Goal: Find specific page/section: Find specific page/section

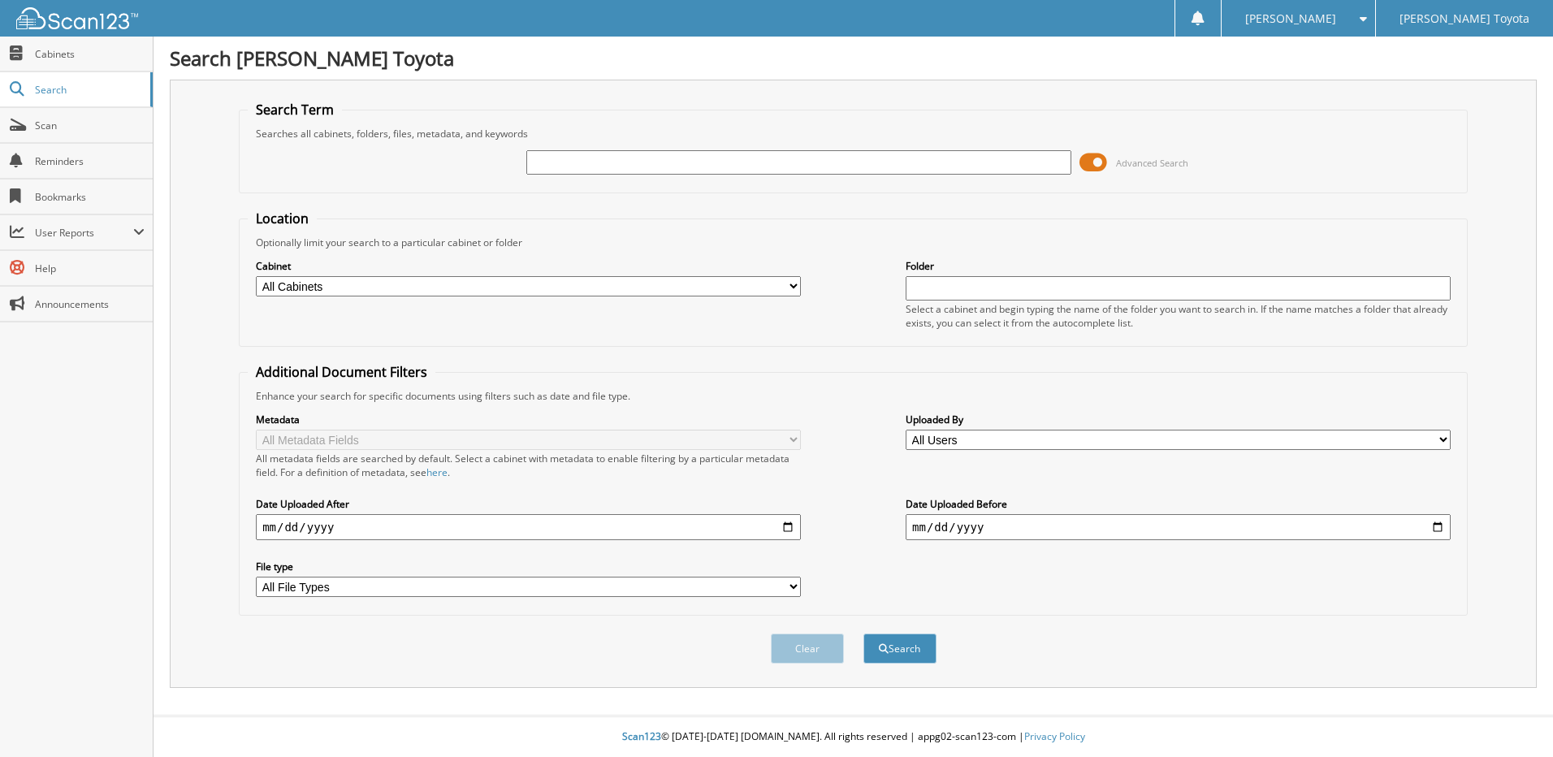
drag, startPoint x: 667, startPoint y: 172, endPoint x: 644, endPoint y: 153, distance: 29.9
click at [667, 171] on input "text" at bounding box center [798, 162] width 545 height 24
type input "326197"
click at [918, 653] on button "Search" at bounding box center [899, 648] width 73 height 30
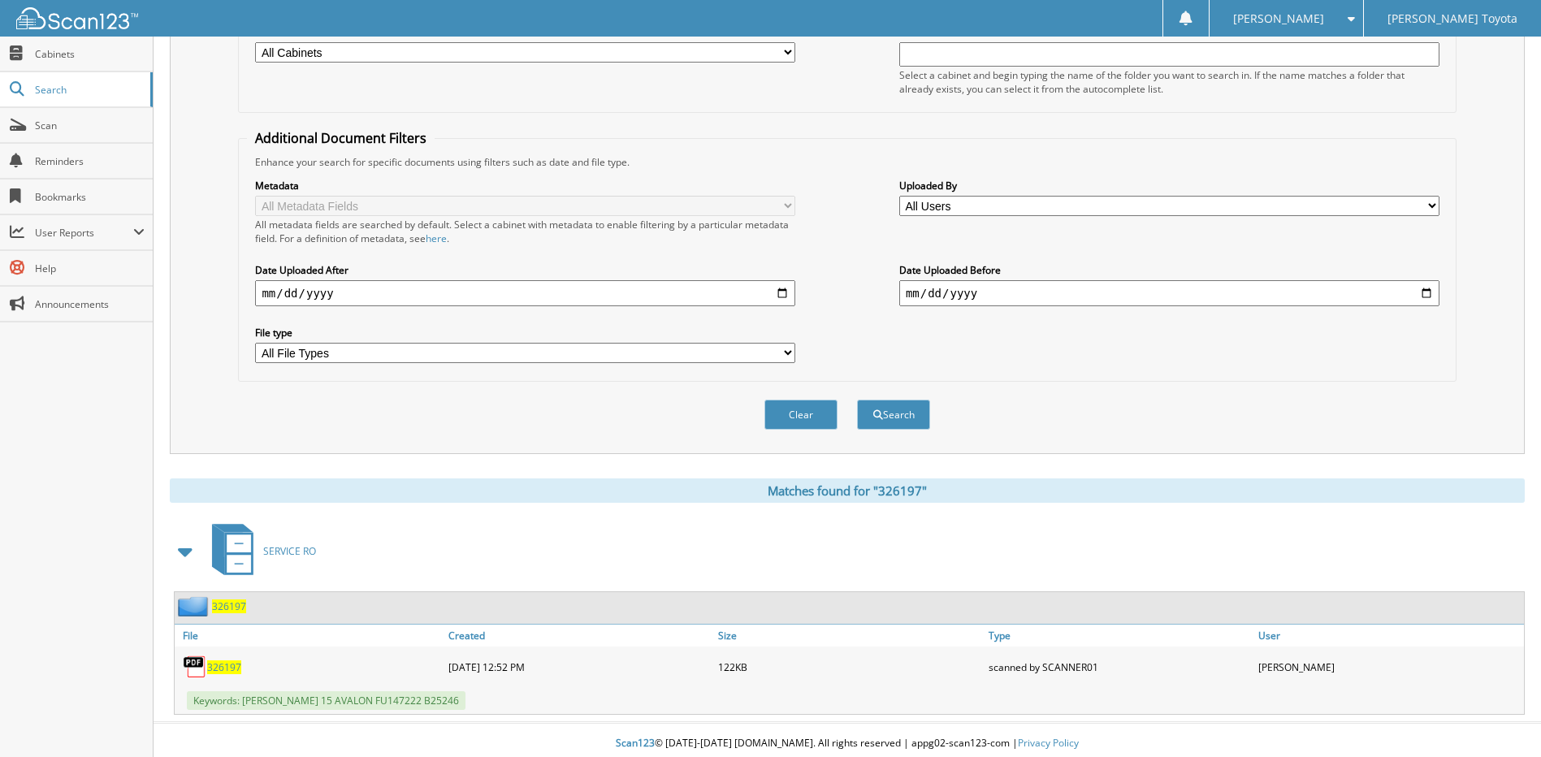
scroll to position [241, 0]
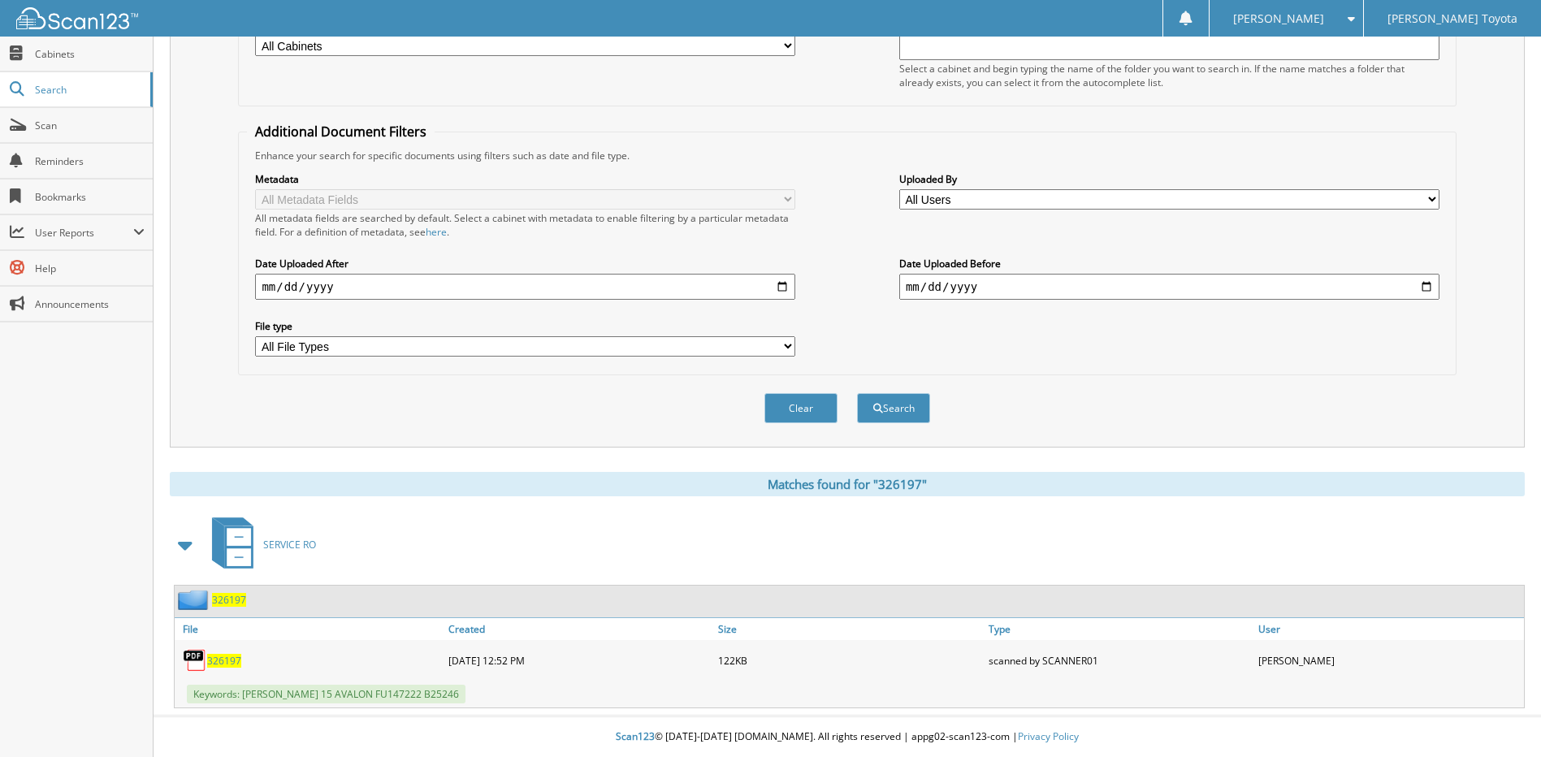
click at [221, 597] on span "326197" at bounding box center [229, 600] width 34 height 14
